Goal: Transaction & Acquisition: Purchase product/service

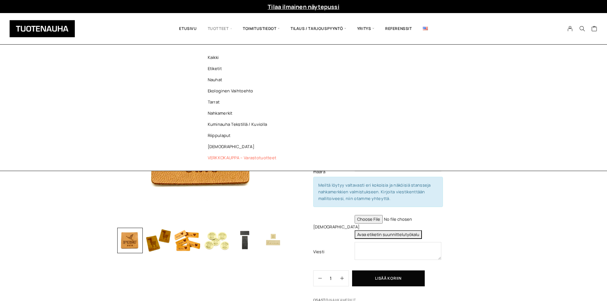
click at [216, 155] on link "VERKKOKAUPPA – Varastotuotteet" at bounding box center [243, 157] width 92 height 11
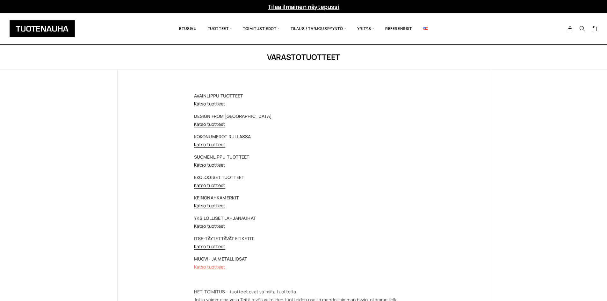
click at [211, 264] on link "Katso tuotteet" at bounding box center [210, 267] width 32 height 6
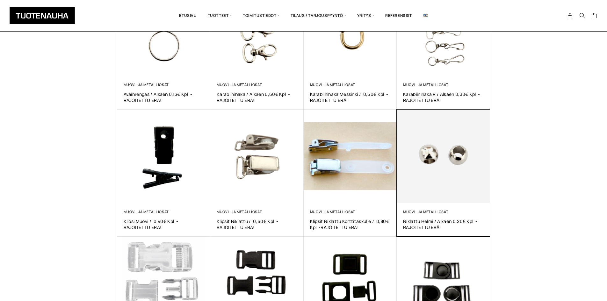
scroll to position [191, 0]
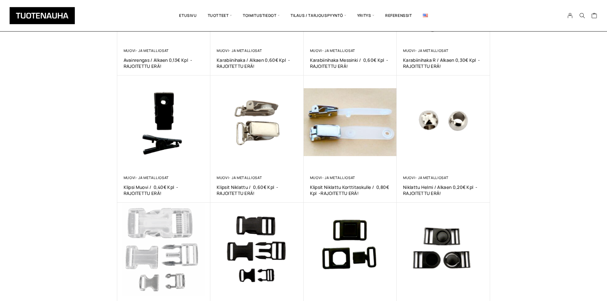
click at [69, 34] on div "Näytetään tulokset 1–12 / 17 Lajittelu: ostetuin ensin Järjestä uusimman mukaan…" at bounding box center [303, 118] width 607 height 528
